Goal: Transaction & Acquisition: Purchase product/service

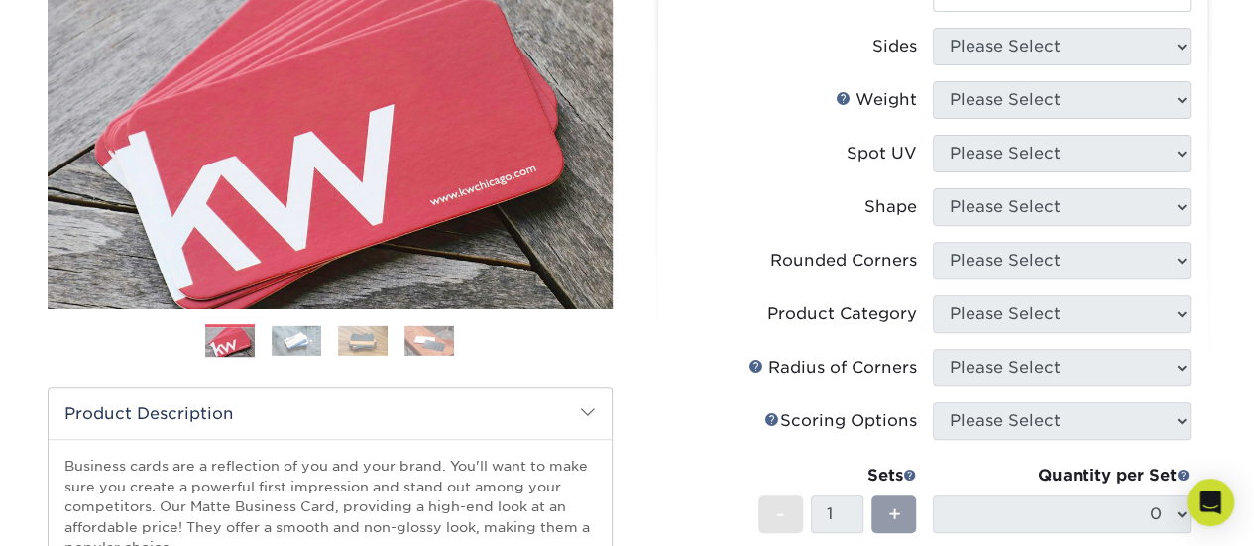
scroll to position [297, 0]
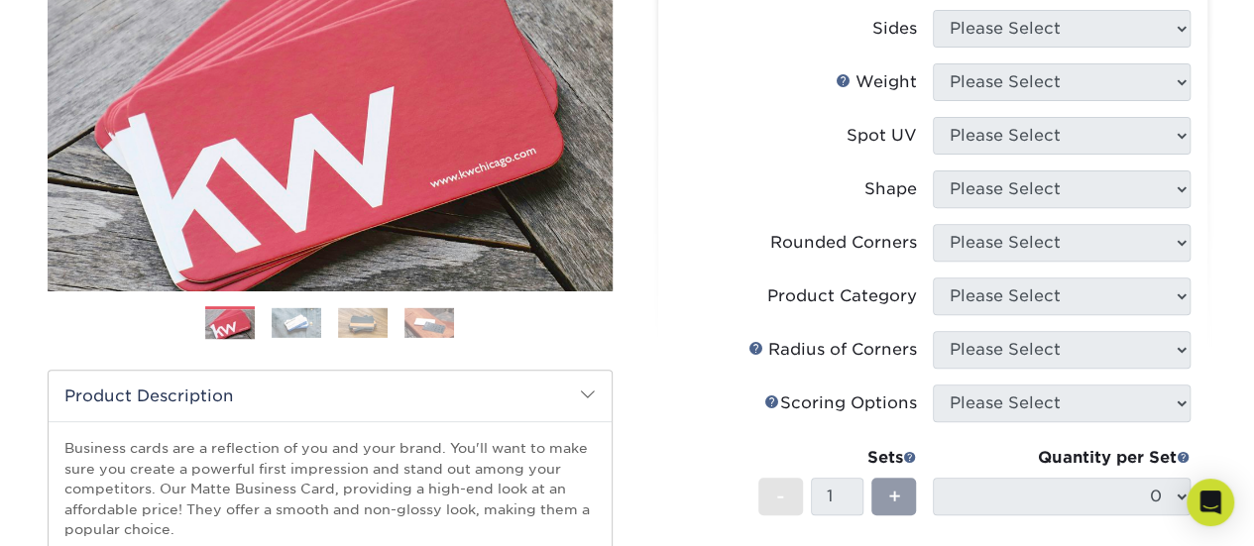
click at [293, 318] on img at bounding box center [297, 322] width 50 height 31
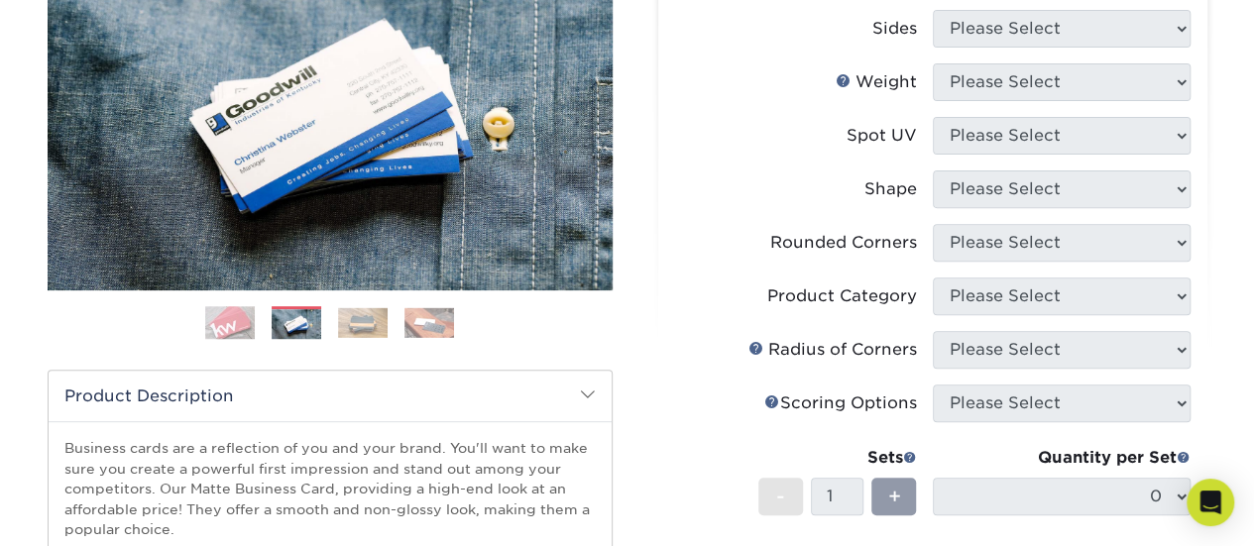
click at [377, 312] on img at bounding box center [363, 322] width 50 height 31
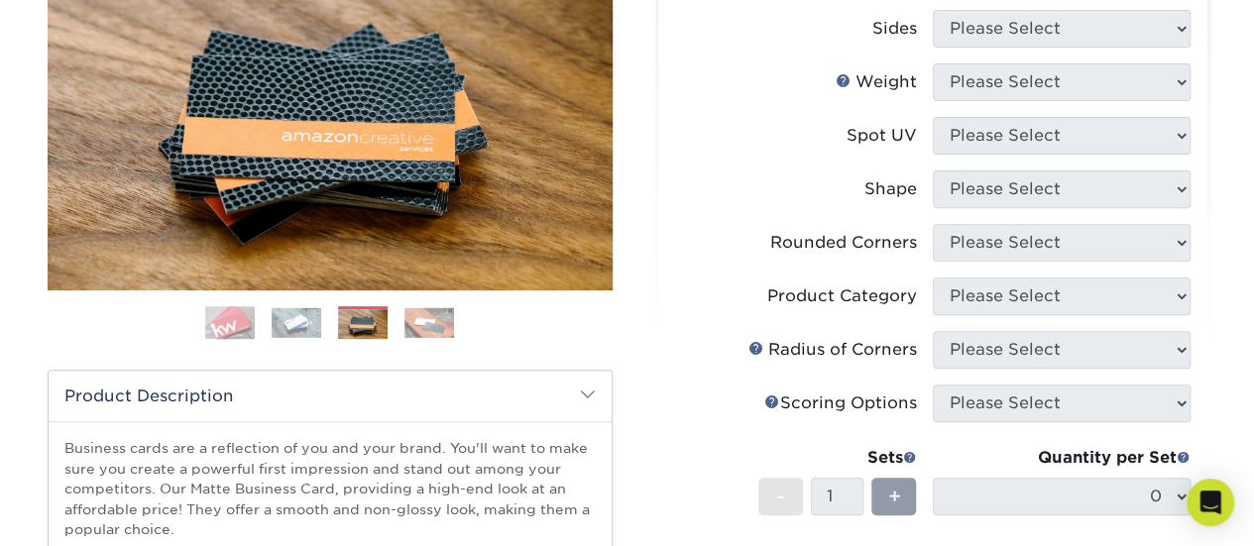
click at [412, 312] on img at bounding box center [429, 322] width 50 height 31
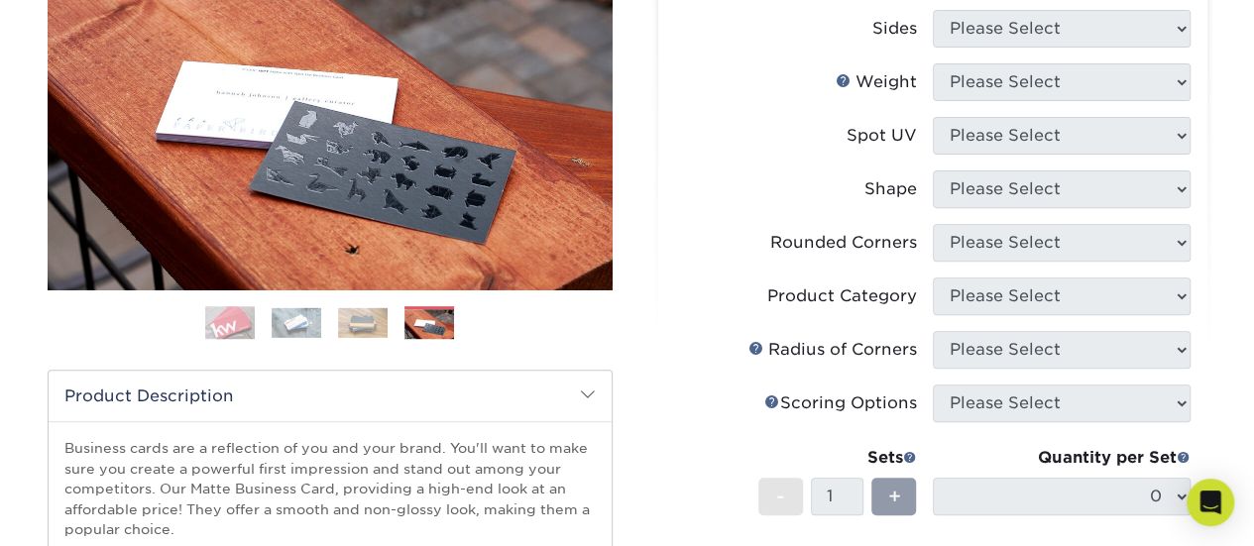
click at [377, 313] on img at bounding box center [363, 322] width 50 height 31
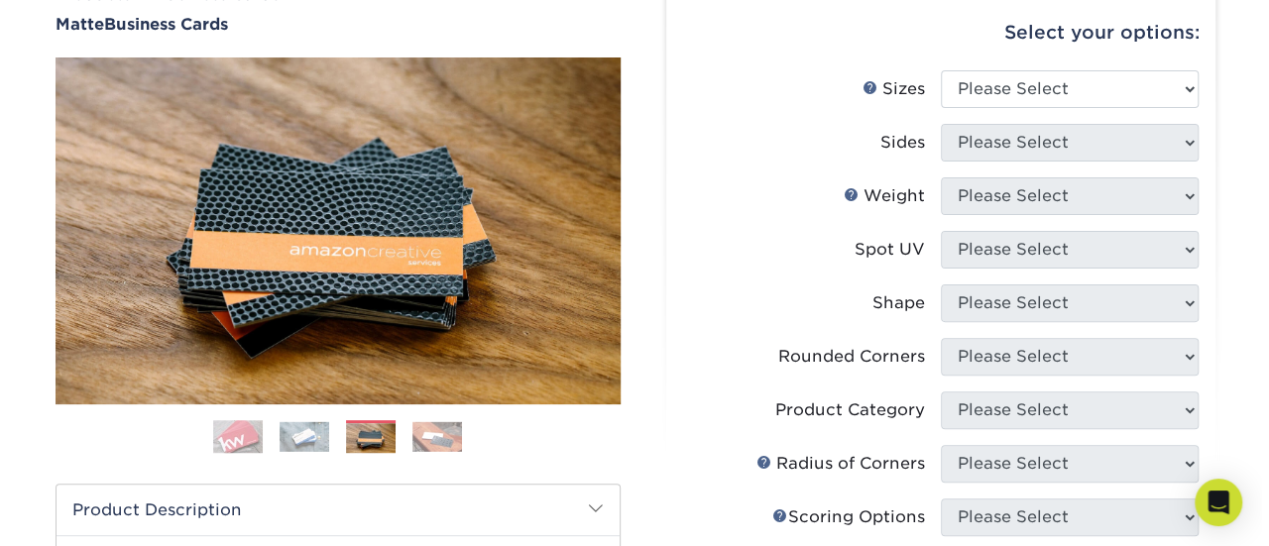
scroll to position [99, 0]
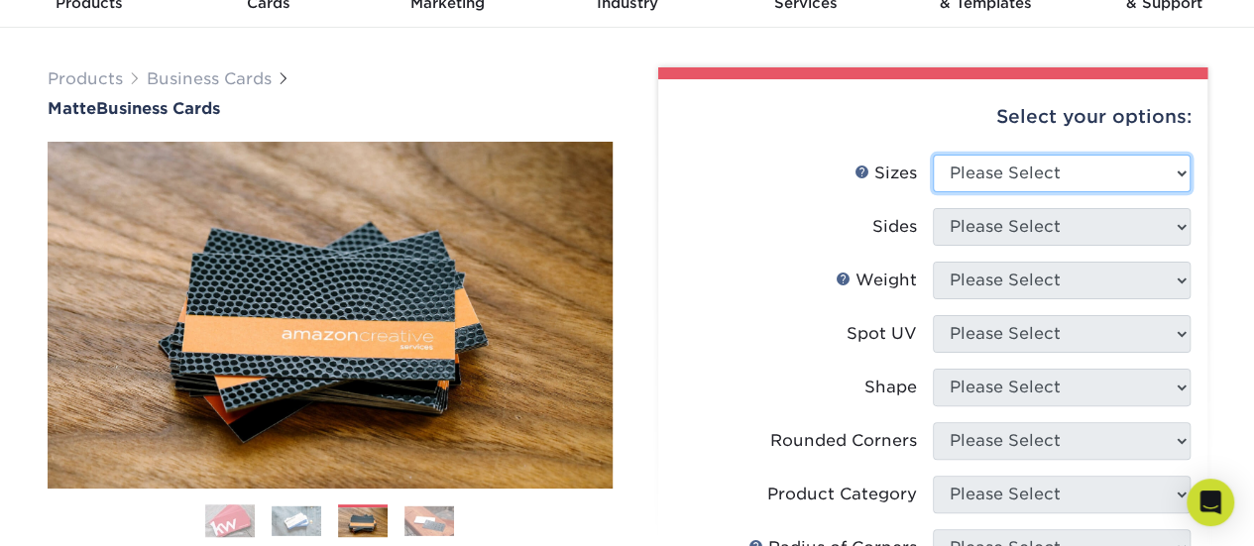
click at [976, 173] on select "Please Select 1.5" x 3.5" - Mini 1.75" x 3.5" - Mini 2" x 2" - Square 2" x 3" -…" at bounding box center [1062, 174] width 258 height 38
select select "2.00x3.50"
click at [933, 155] on select "Please Select 1.5" x 3.5" - Mini 1.75" x 3.5" - Mini 2" x 2" - Square 2" x 3" -…" at bounding box center [1062, 174] width 258 height 38
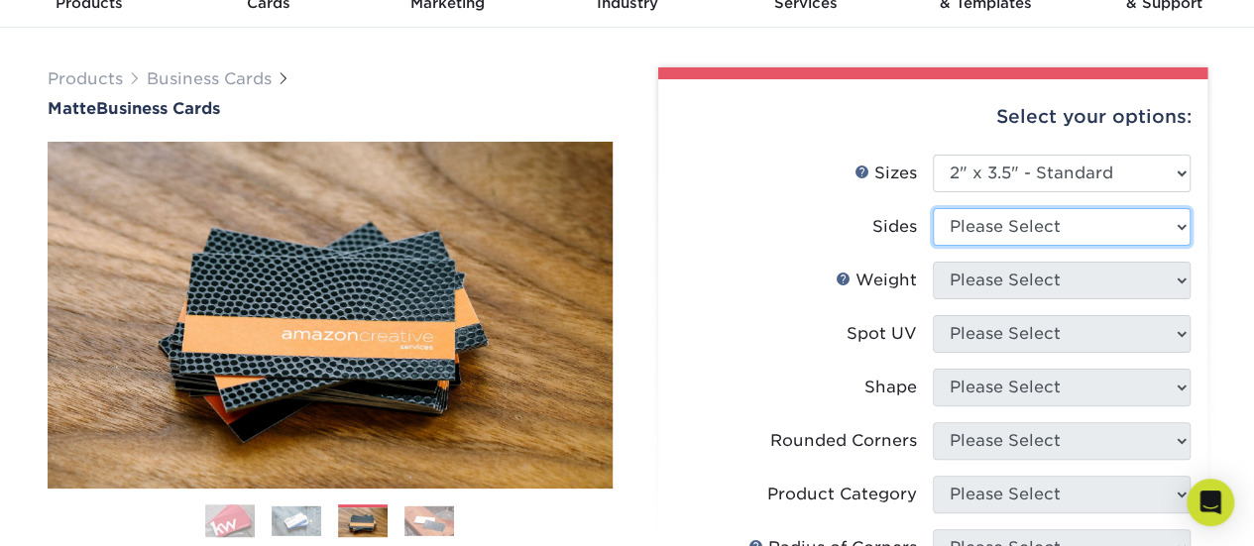
click at [987, 234] on select "Please Select Print Both Sides Print Front Only" at bounding box center [1062, 227] width 258 height 38
select select "13abbda7-1d64-4f25-8bb2-c179b224825d"
click at [933, 208] on select "Please Select Print Both Sides Print Front Only" at bounding box center [1062, 227] width 258 height 38
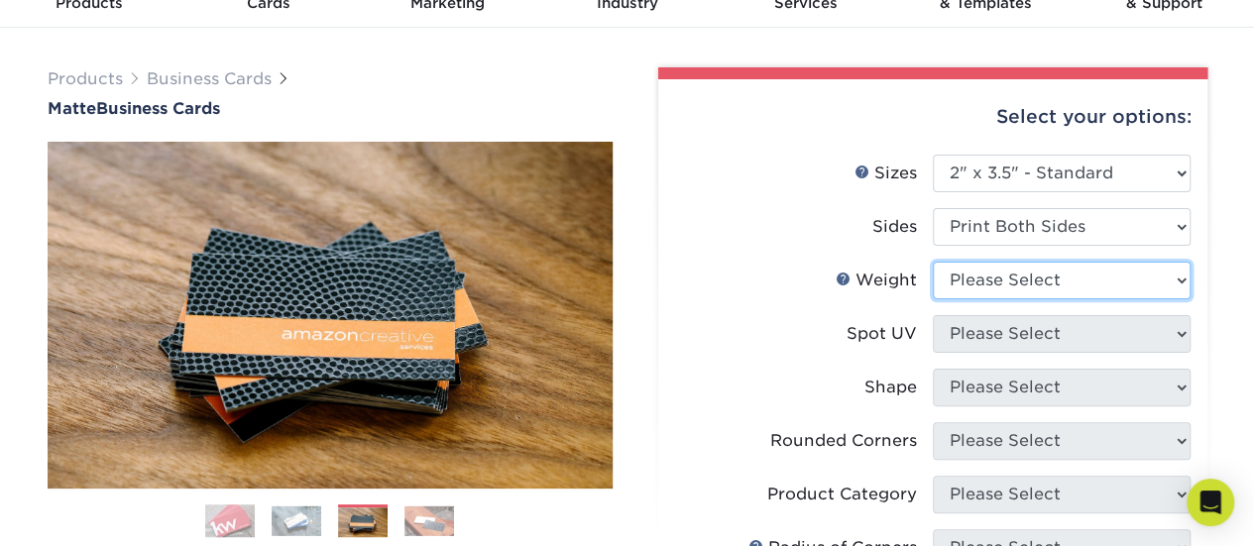
click at [997, 276] on select "Please Select 16PT 14PT" at bounding box center [1062, 281] width 258 height 38
select select "14PT"
click at [933, 262] on select "Please Select 16PT 14PT" at bounding box center [1062, 281] width 258 height 38
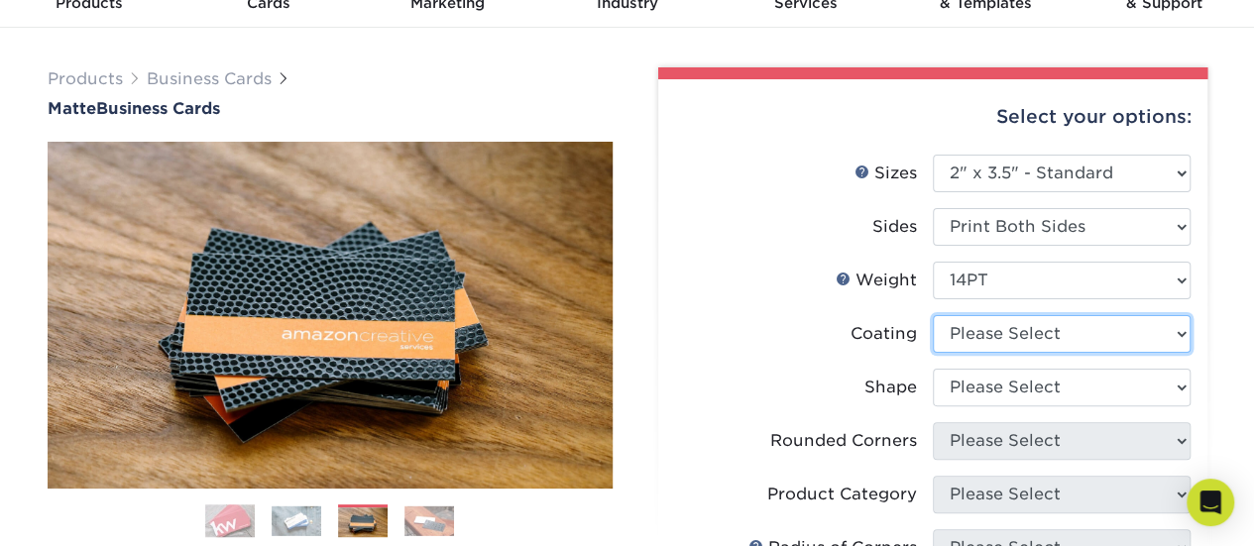
click at [989, 320] on select at bounding box center [1062, 334] width 258 height 38
select select "121bb7b5-3b4d-429f-bd8d-bbf80e953313"
click at [933, 315] on select at bounding box center [1062, 334] width 258 height 38
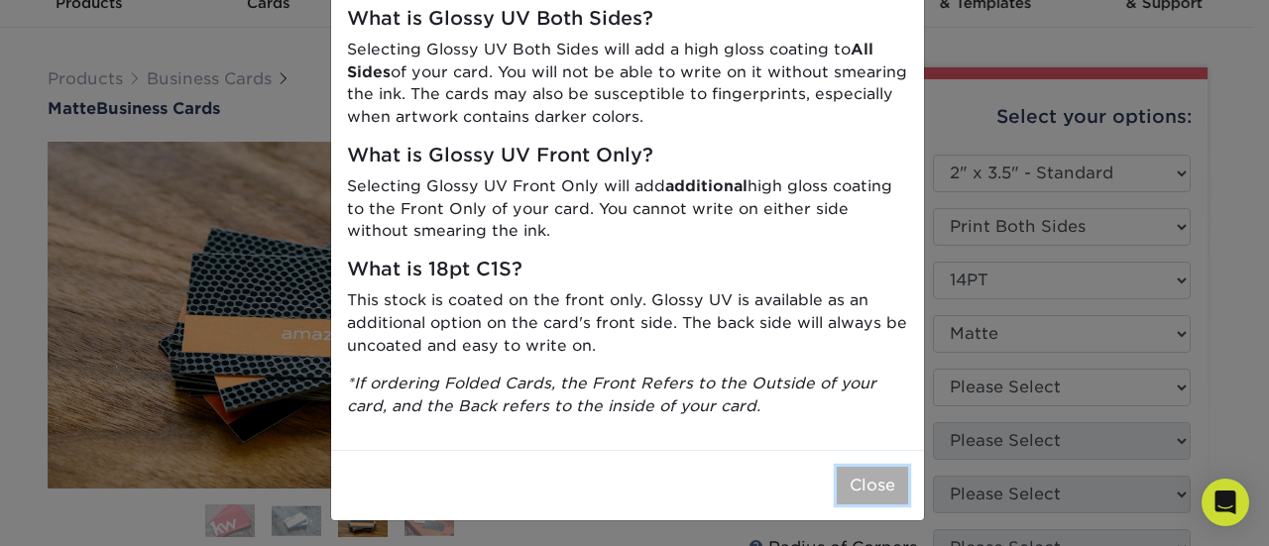
click at [864, 479] on button "Close" at bounding box center [872, 486] width 71 height 38
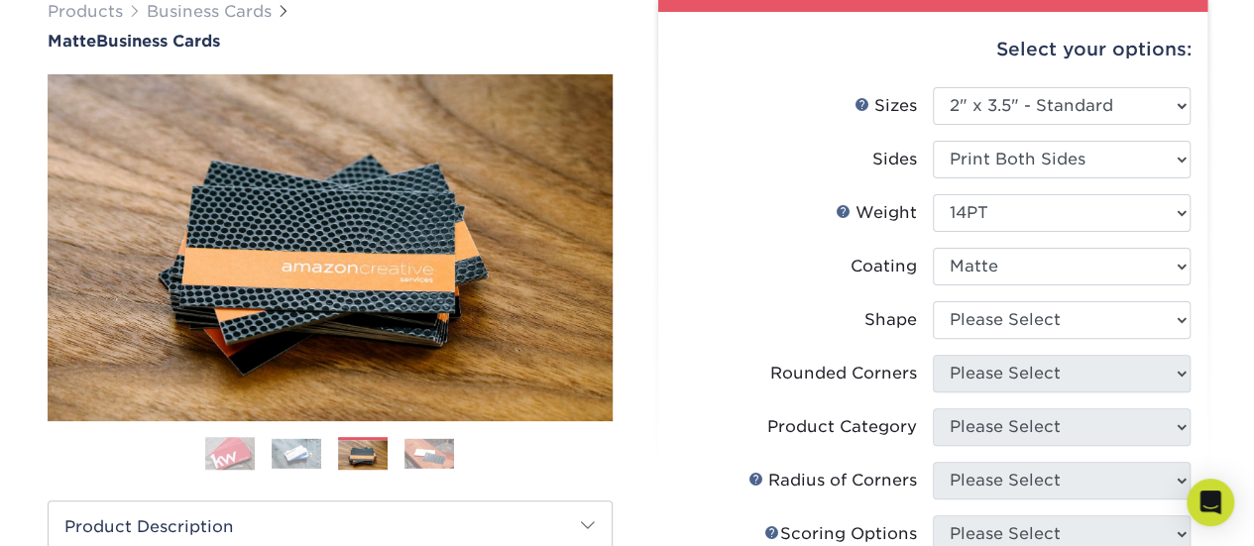
scroll to position [198, 0]
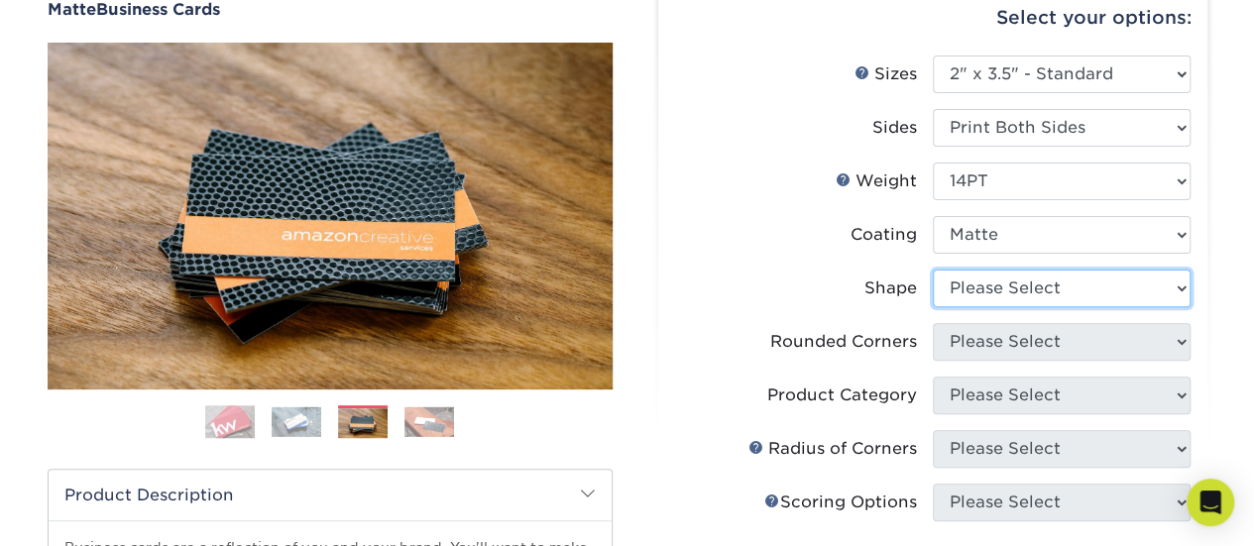
click at [987, 283] on select "Please Select Standard" at bounding box center [1062, 289] width 258 height 38
select select "standard"
click at [933, 270] on select "Please Select Standard" at bounding box center [1062, 289] width 258 height 38
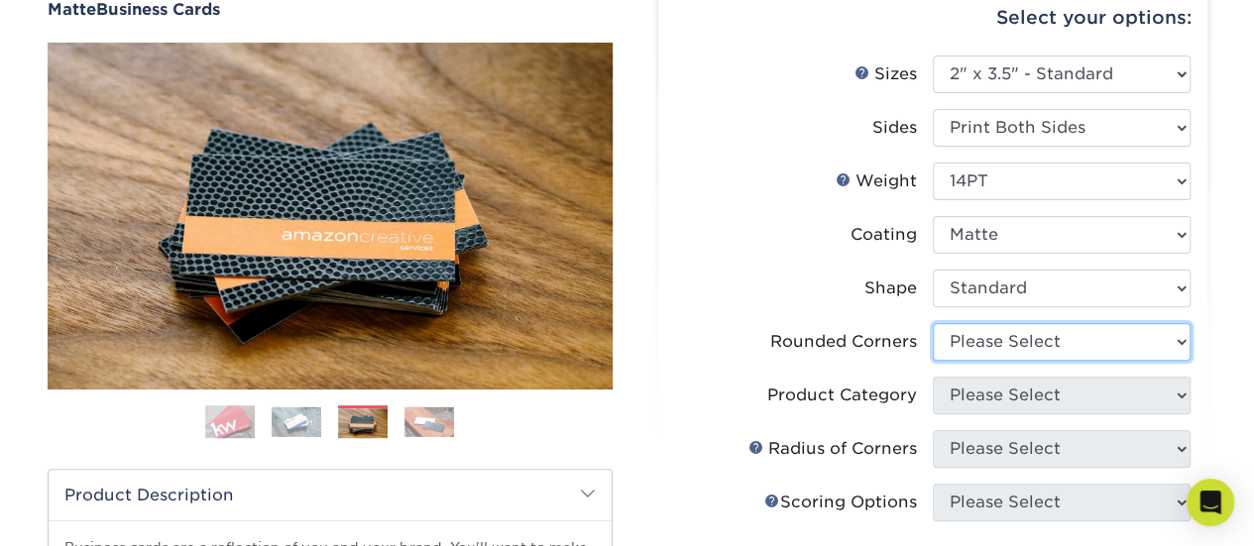
click at [982, 340] on select "Please Select Yes - Round 2 Corners Yes - Round 4 Corners No" at bounding box center [1062, 342] width 258 height 38
select select "0"
click at [933, 323] on select "Please Select Yes - Round 2 Corners Yes - Round 4 Corners No" at bounding box center [1062, 342] width 258 height 38
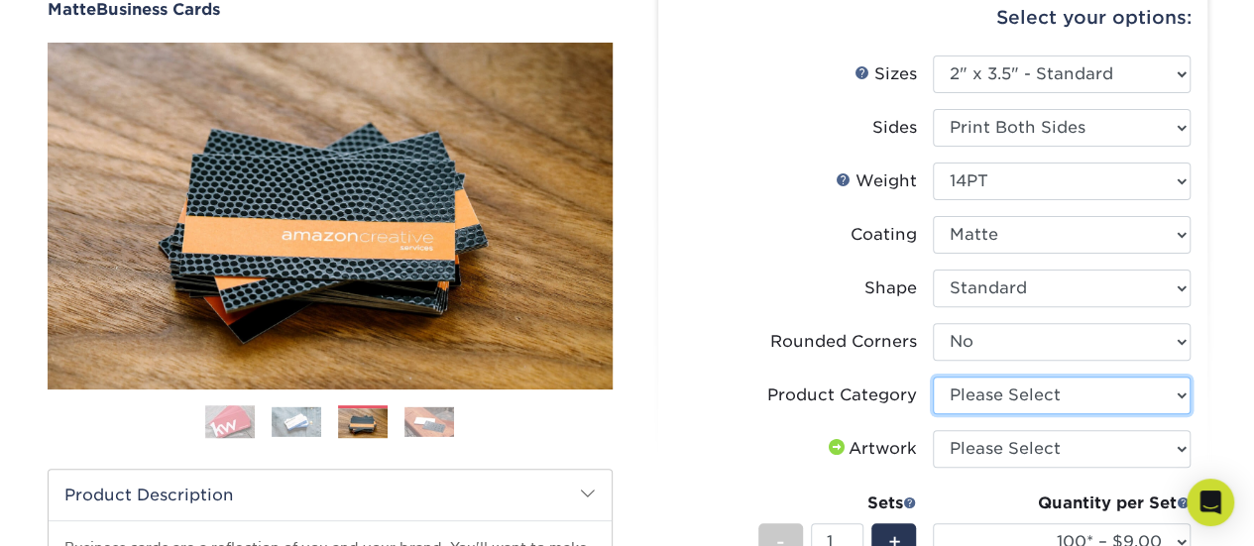
click at [961, 401] on select "Please Select Business Cards" at bounding box center [1062, 396] width 258 height 38
select select "3b5148f1-0588-4f88-a218-97bcfdce65c1"
click at [933, 377] on select "Please Select Business Cards" at bounding box center [1062, 396] width 258 height 38
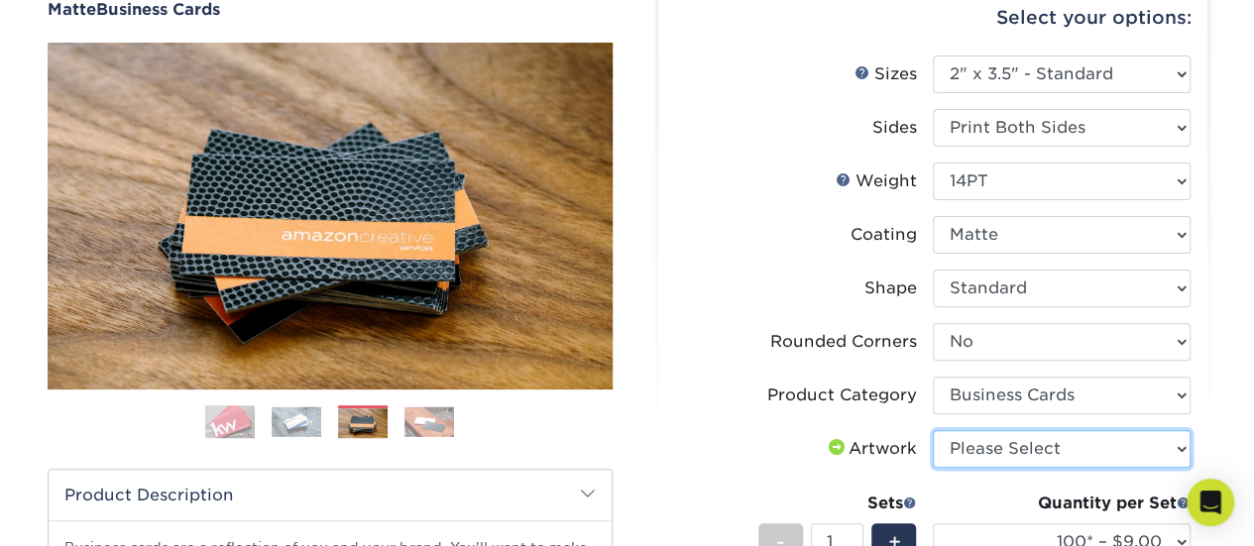
click at [964, 439] on select "Please Select I will upload files I need a design - $100" at bounding box center [1062, 449] width 258 height 38
select select "upload"
click at [933, 430] on select "Please Select I will upload files I need a design - $100" at bounding box center [1062, 449] width 258 height 38
click at [383, 288] on img at bounding box center [330, 216] width 565 height 347
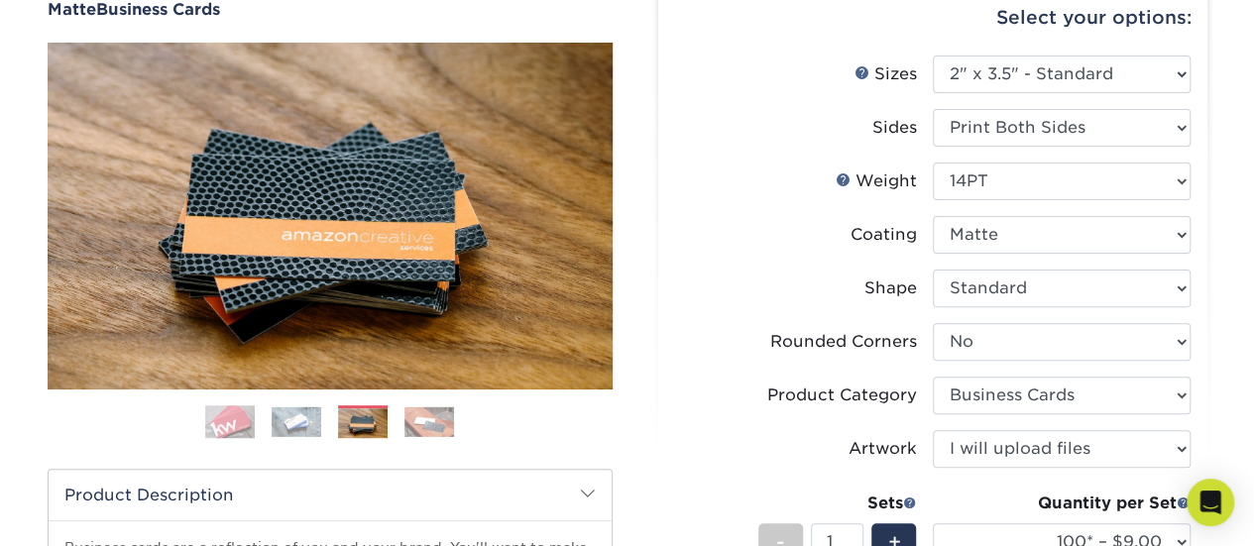
click at [225, 416] on img at bounding box center [230, 423] width 50 height 50
